Goal: Find specific page/section: Find specific page/section

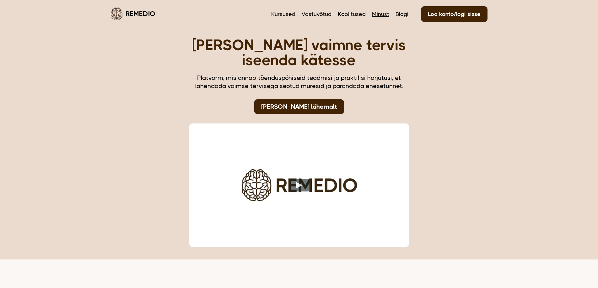
click at [377, 16] on link "Minust" at bounding box center [380, 14] width 17 height 8
click at [387, 16] on link "Minust" at bounding box center [380, 14] width 17 height 8
